Goal: Task Accomplishment & Management: Use online tool/utility

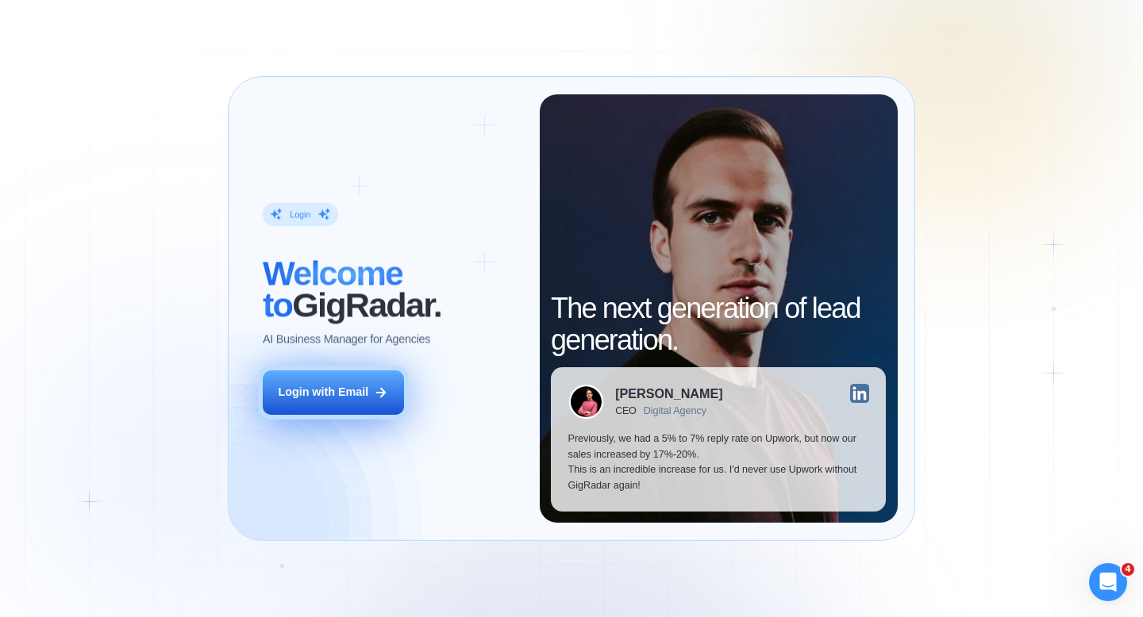
click at [362, 390] on div "Login with Email" at bounding box center [323, 393] width 90 height 16
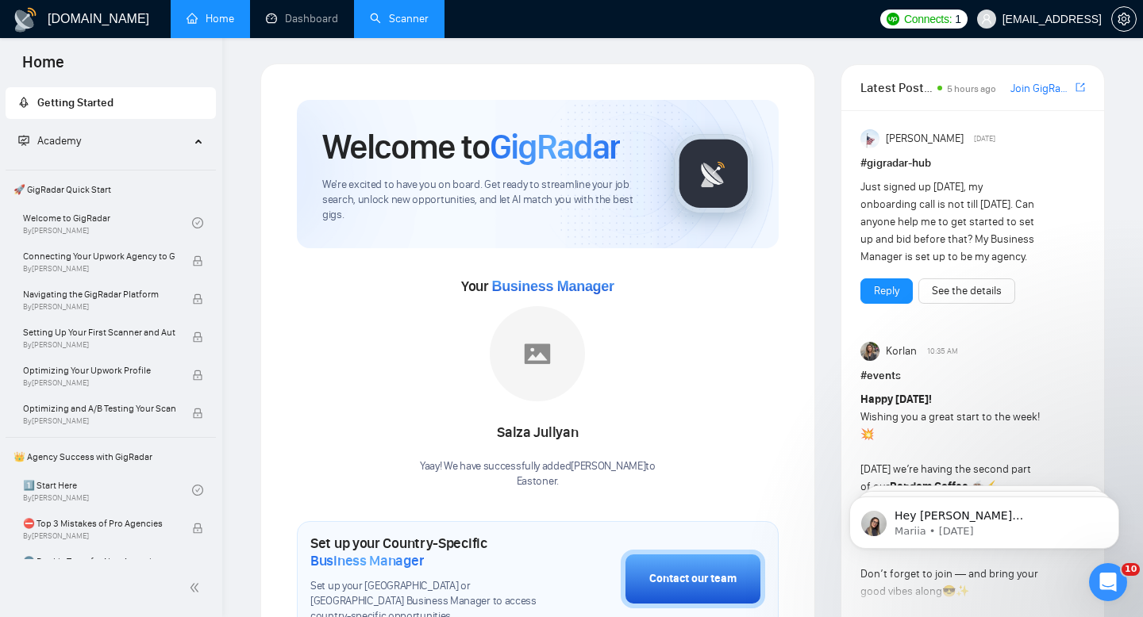
click at [394, 12] on link "Scanner" at bounding box center [399, 18] width 59 height 13
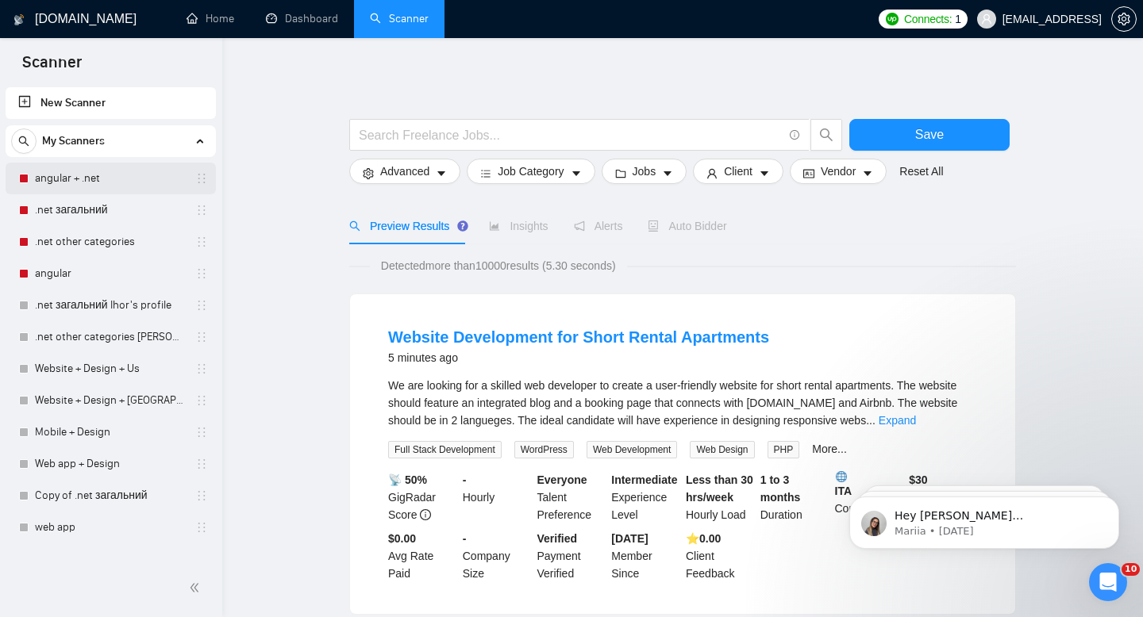
click at [63, 186] on link "angular + .net" at bounding box center [110, 179] width 151 height 32
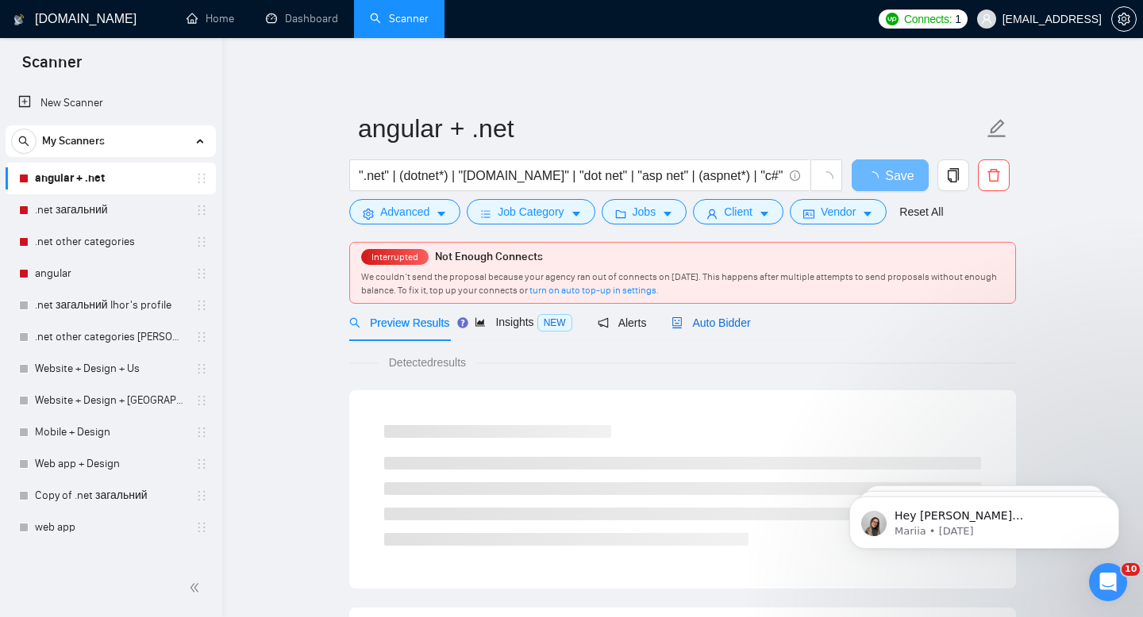
click at [736, 325] on span "Auto Bidder" at bounding box center [710, 323] width 79 height 13
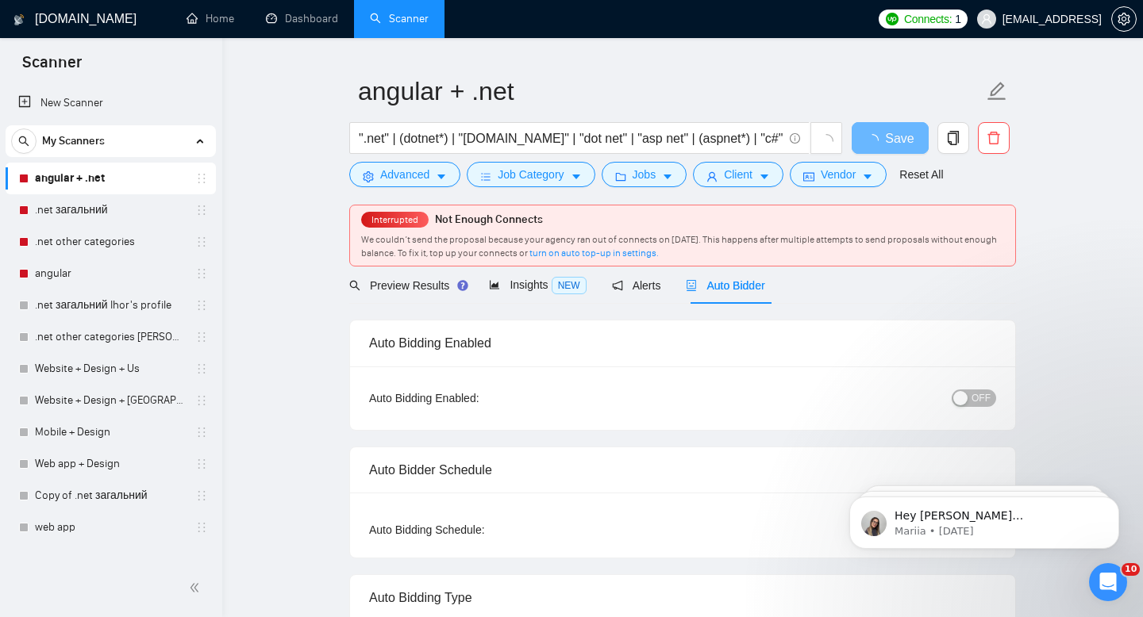
scroll to position [48, 0]
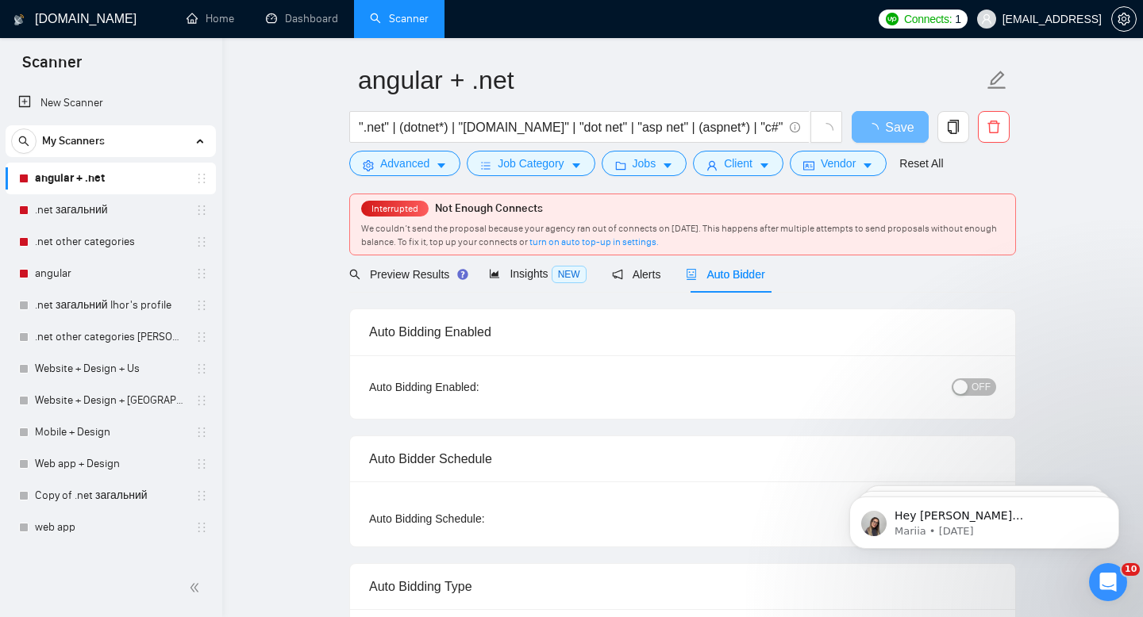
click at [983, 393] on span "OFF" at bounding box center [980, 387] width 19 height 17
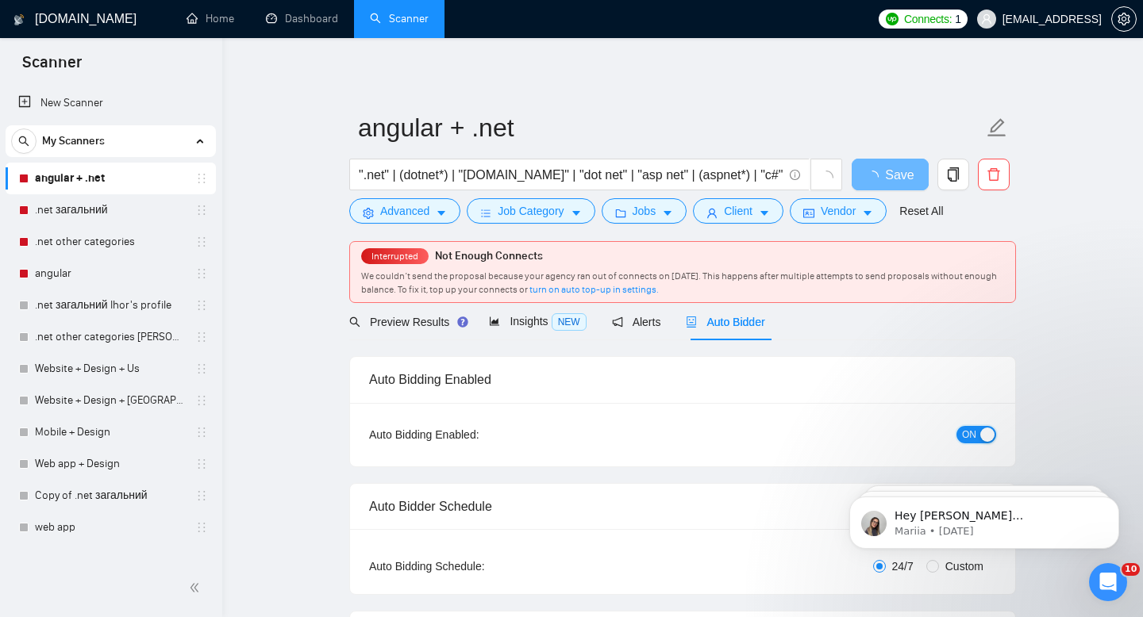
scroll to position [0, 0]
